Goal: Information Seeking & Learning: Find specific fact

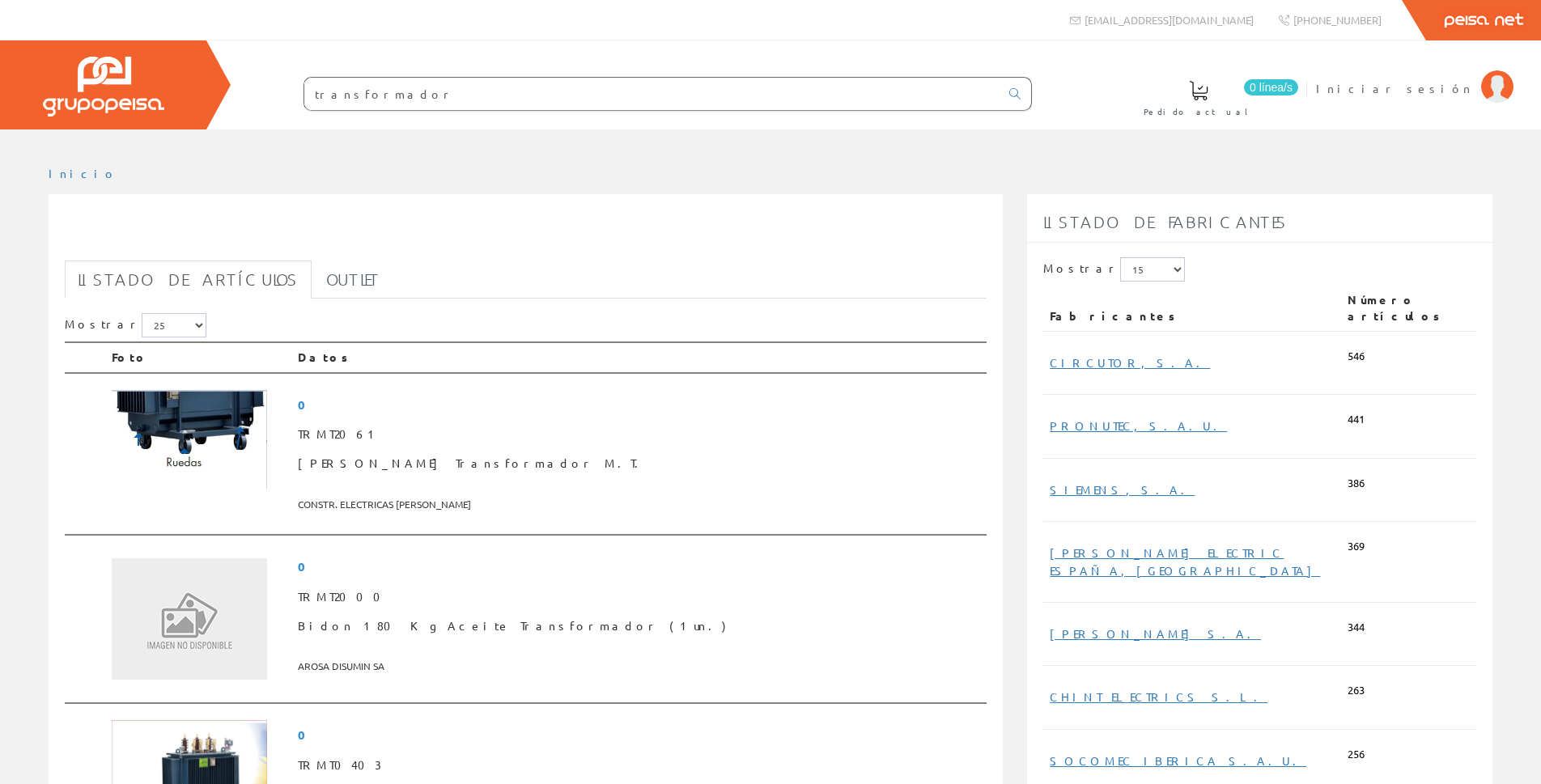
click at [576, 79] on input "transformador" at bounding box center [652, 94] width 696 height 32
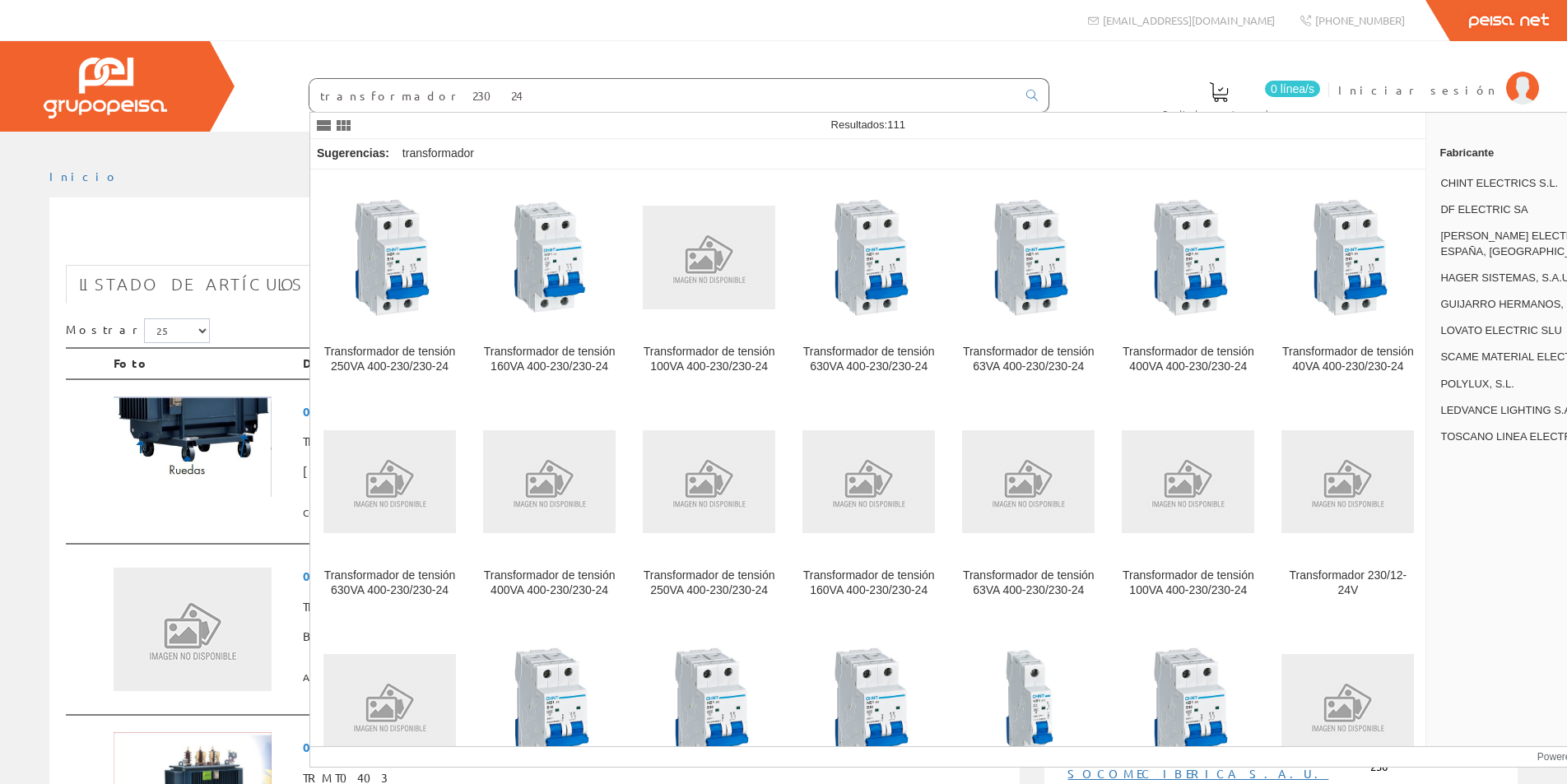
type input "transformador 230 24"
click at [1038, 94] on link at bounding box center [1032, 95] width 33 height 28
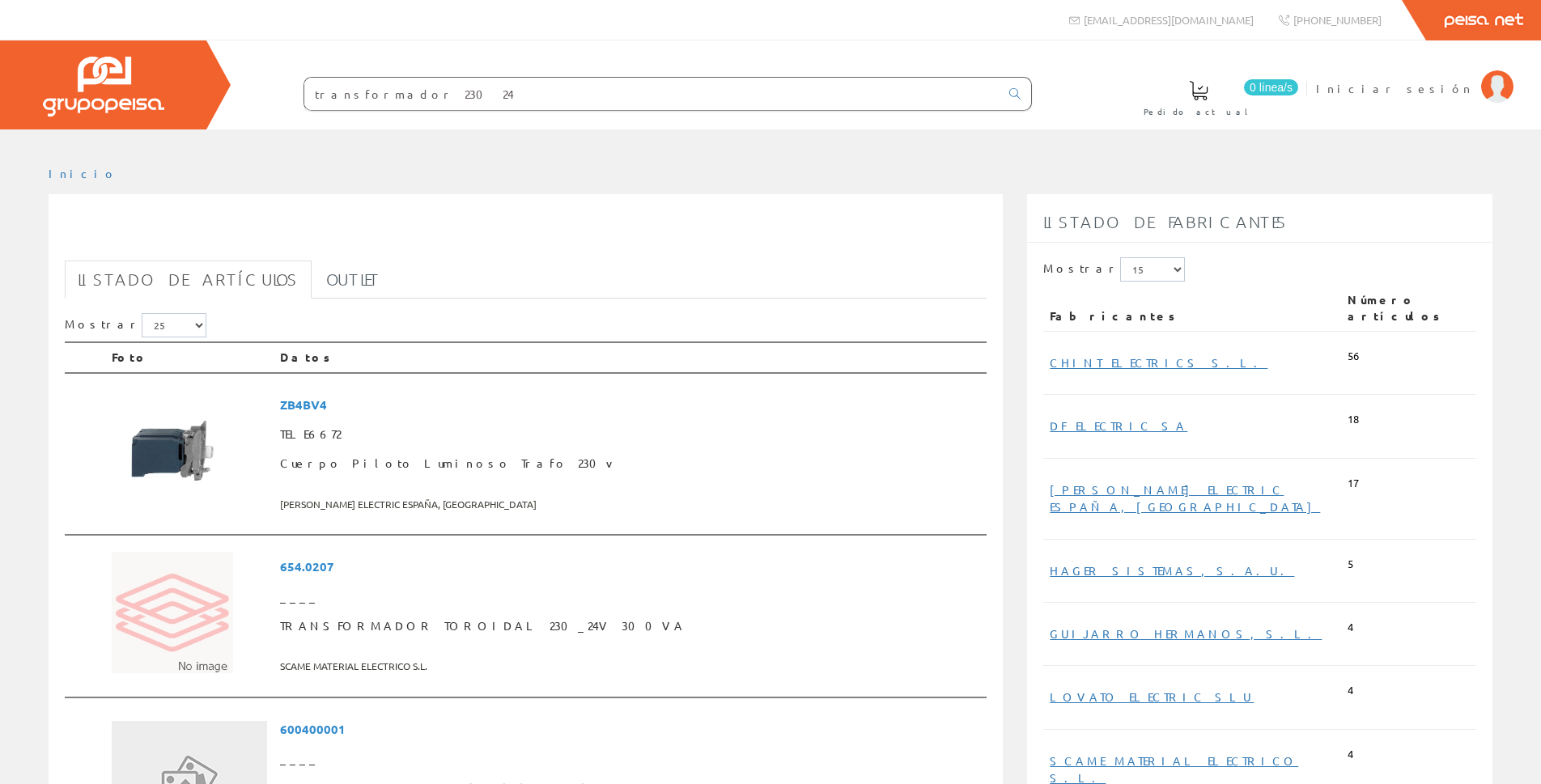
click at [490, 98] on input "transformador 230 24" at bounding box center [652, 94] width 696 height 32
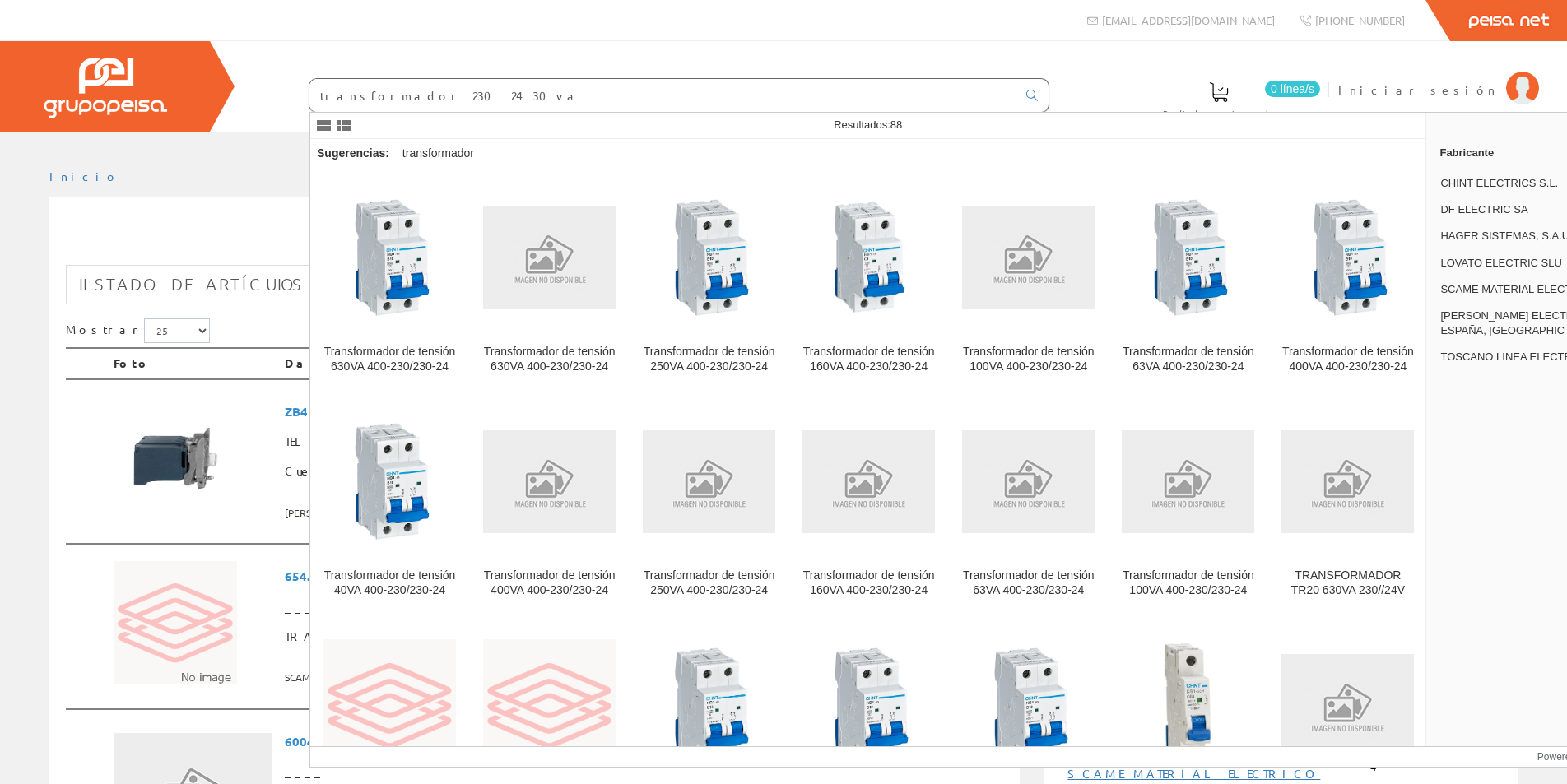
type input "transformador 230 24 30va"
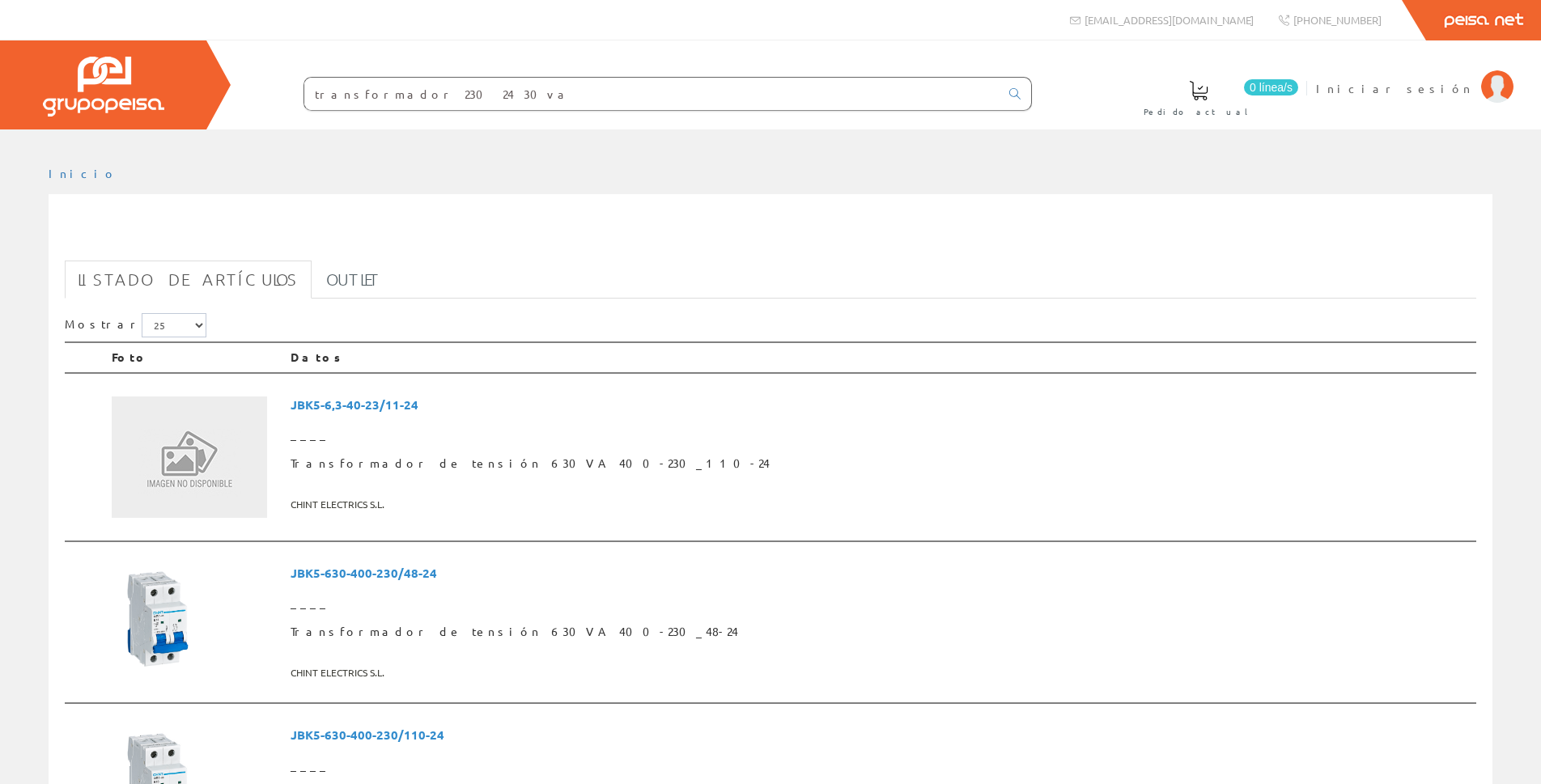
click at [493, 95] on input "transformador 230 24 30va" at bounding box center [652, 94] width 696 height 32
click at [479, 91] on input "transformador 230 24 30va" at bounding box center [652, 94] width 696 height 32
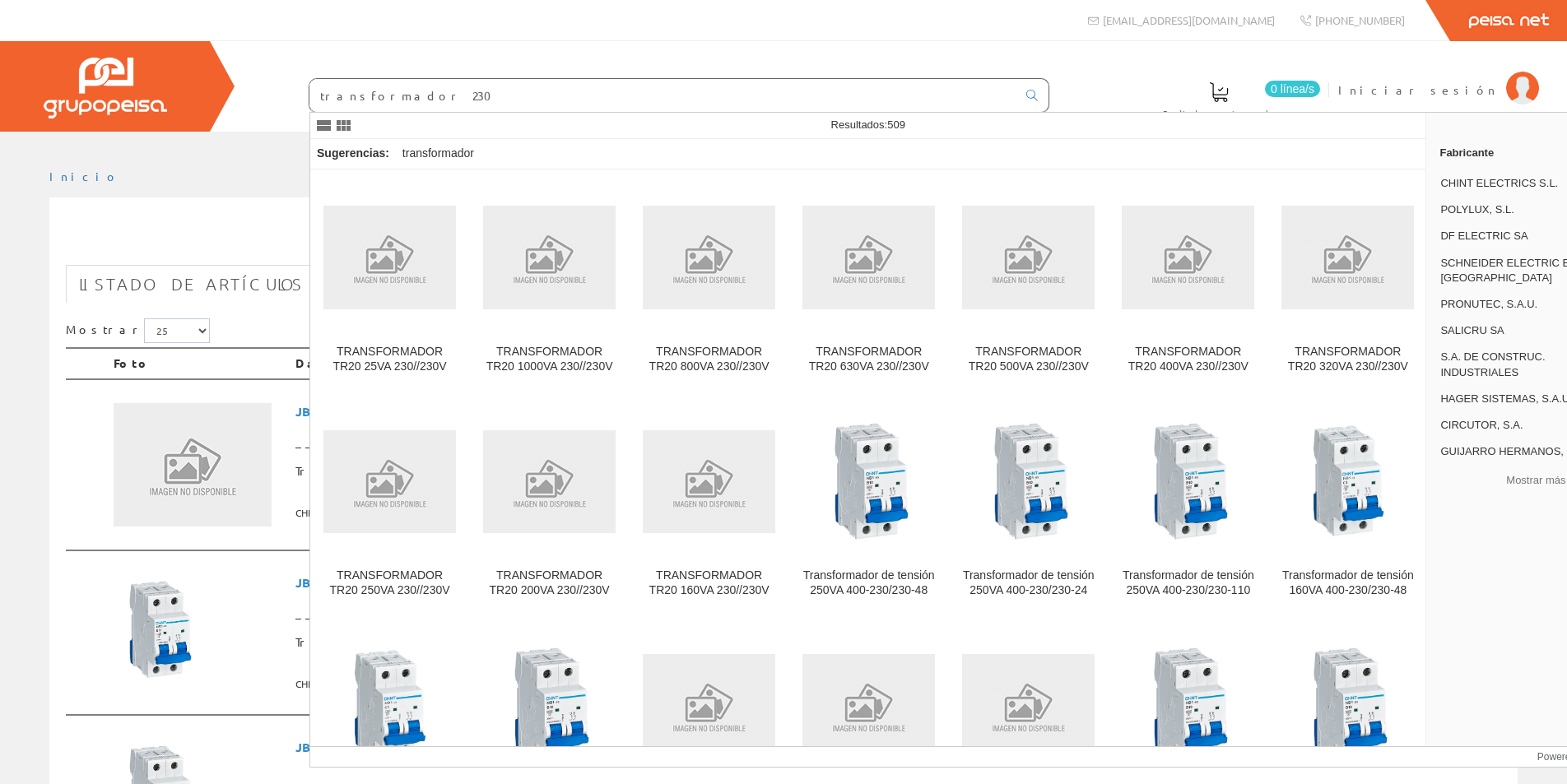
type input "transformador 230"
click at [474, 102] on input "transformador 230" at bounding box center [663, 95] width 707 height 33
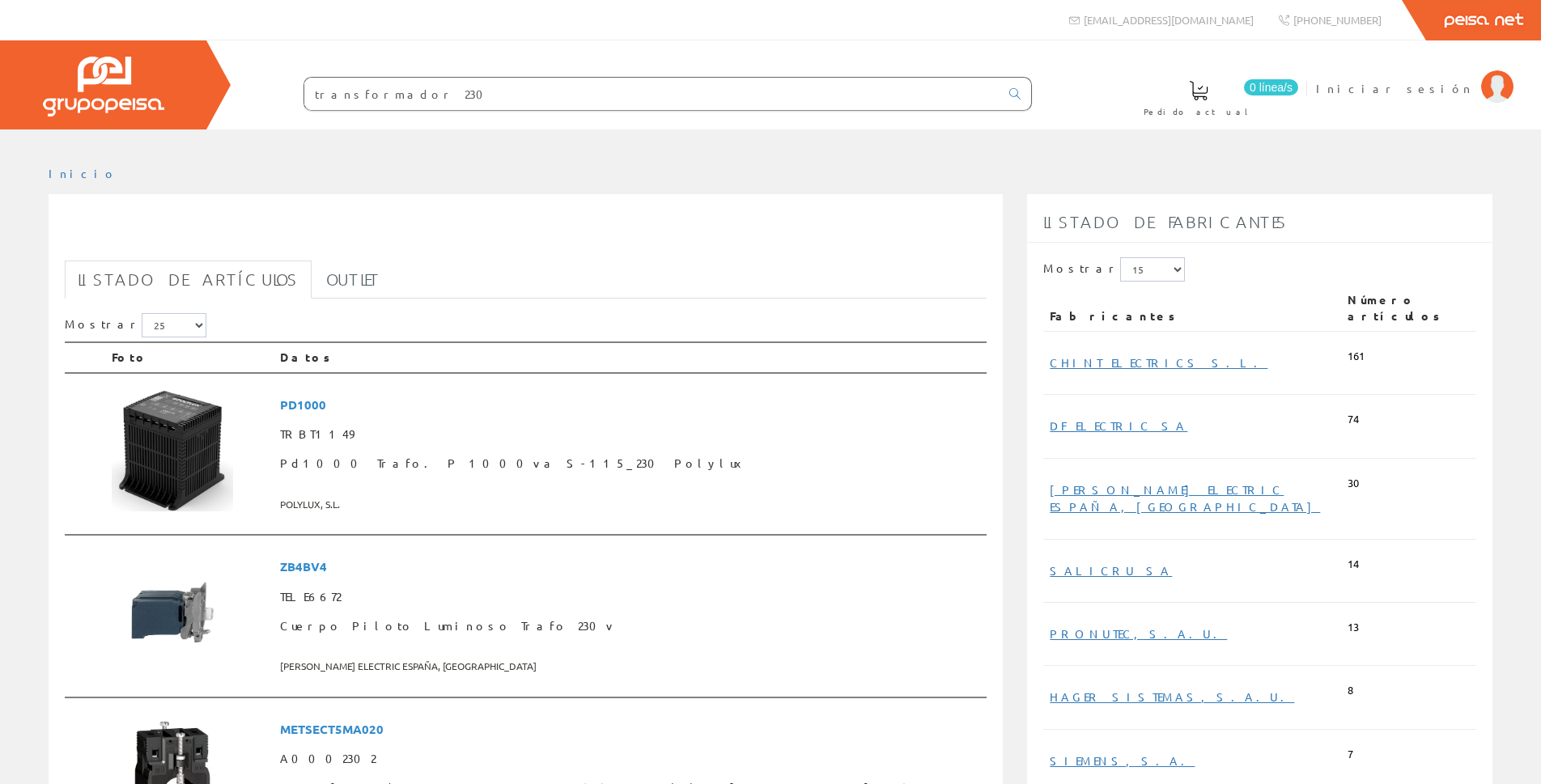
click at [458, 90] on input "transformador 230" at bounding box center [652, 94] width 696 height 32
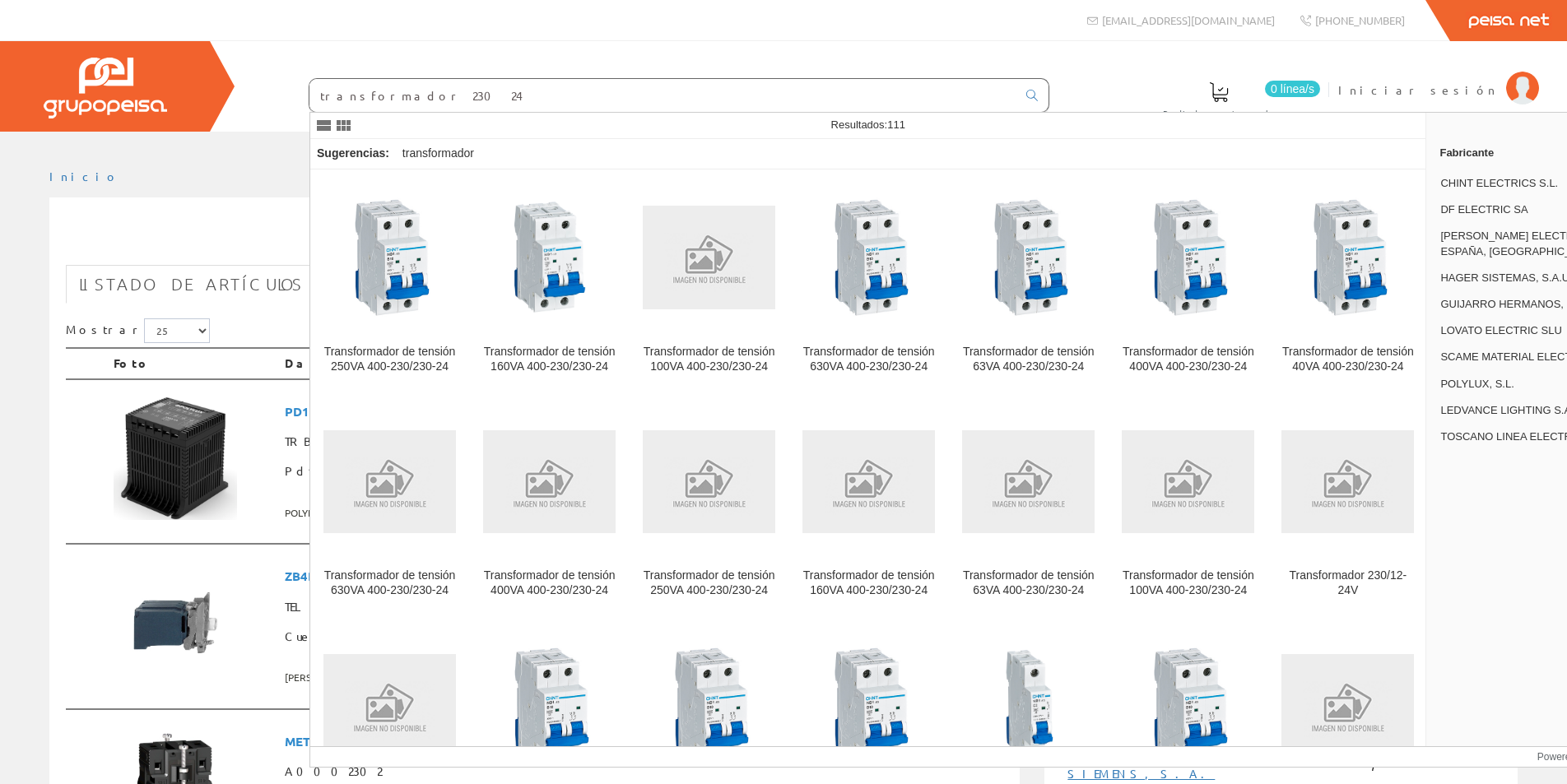
type input "transformador 230 24"
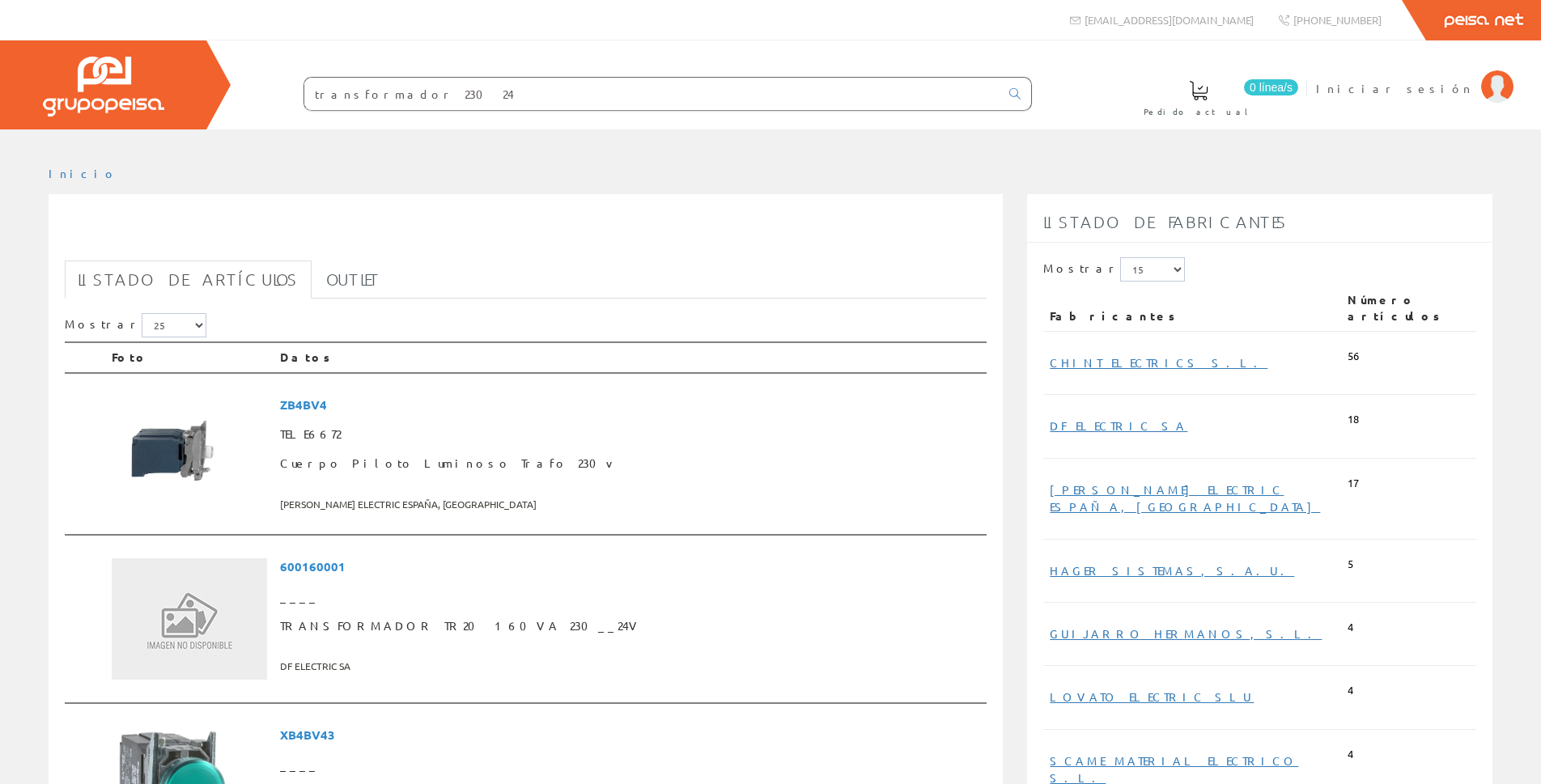
click at [457, 93] on input "transformador 230 24" at bounding box center [652, 94] width 696 height 32
type input "transformador 230 24 30va"
